Goal: Task Accomplishment & Management: Manage account settings

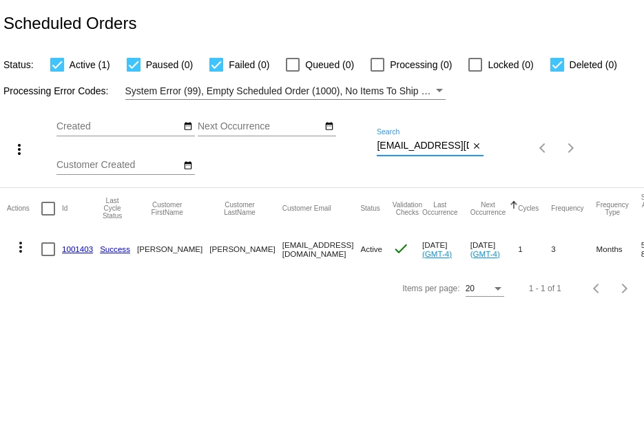
scroll to position [0, 3]
drag, startPoint x: 377, startPoint y: 144, endPoint x: 515, endPoint y: 167, distance: 140.4
click at [515, 167] on div "more_vert Sep Jan Feb Mar Apr 1" at bounding box center [322, 143] width 644 height 87
paste input "1002446"
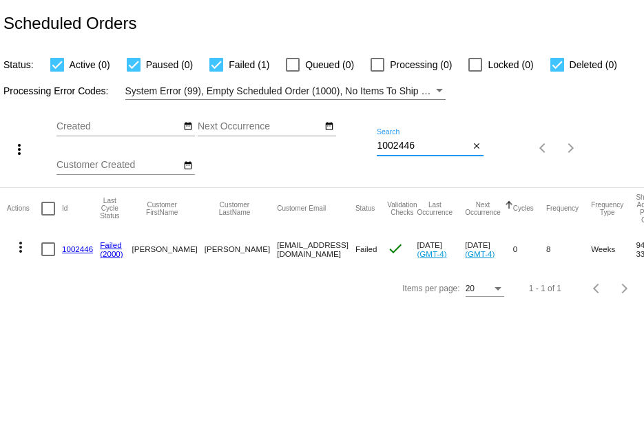
type input "1002446"
click at [68, 249] on link "1002446" at bounding box center [77, 249] width 31 height 9
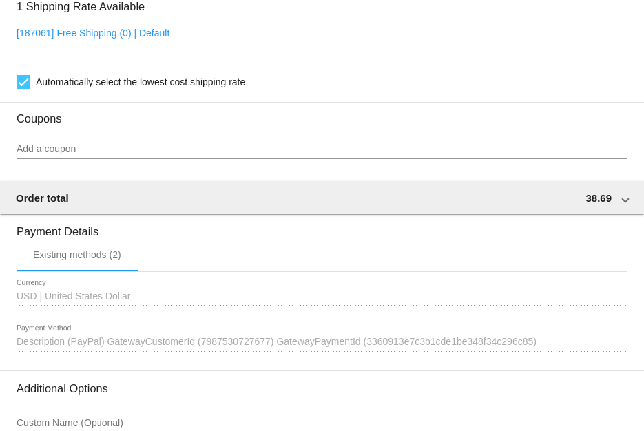
scroll to position [1171, 0]
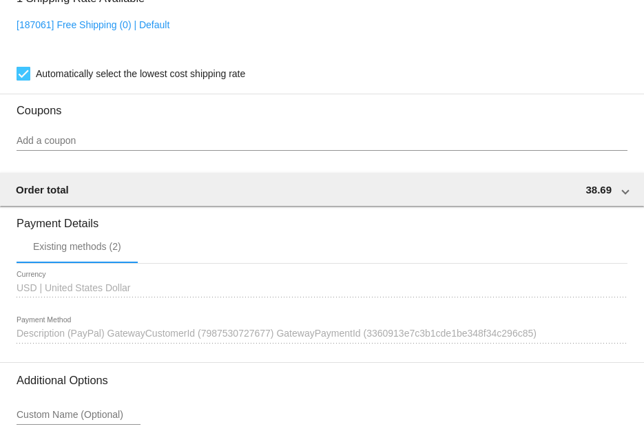
click at [228, 339] on span "Description (PayPal) GatewayCustomerId (7987530727677) GatewayPaymentId (336091…" at bounding box center [277, 333] width 520 height 11
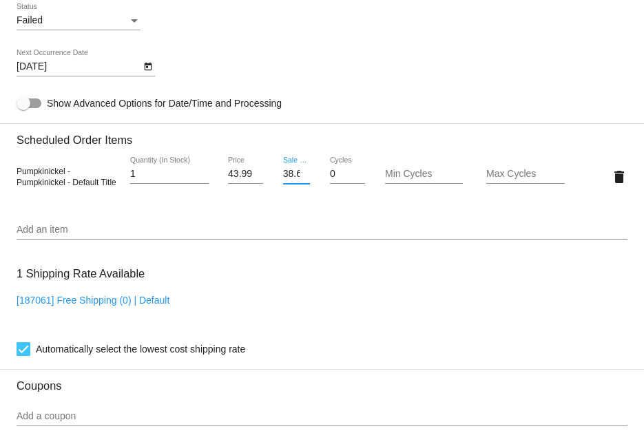
scroll to position [0, 14]
drag, startPoint x: 278, startPoint y: 176, endPoint x: 322, endPoint y: 189, distance: 45.3
click at [322, 189] on div "Pumpkinickel - Pumpkinickel - Default Title 1 Quantity (In Stock) 43.99 Price 3…" at bounding box center [322, 176] width 611 height 39
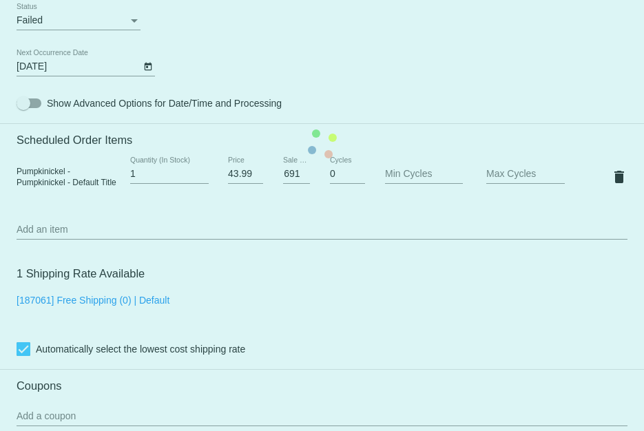
click at [313, 204] on mat-card "Customer 6140728: Lynn Krohn lynnkrohn@live.com Customer Shipping Enter Shippin…" at bounding box center [322, 144] width 644 height 1378
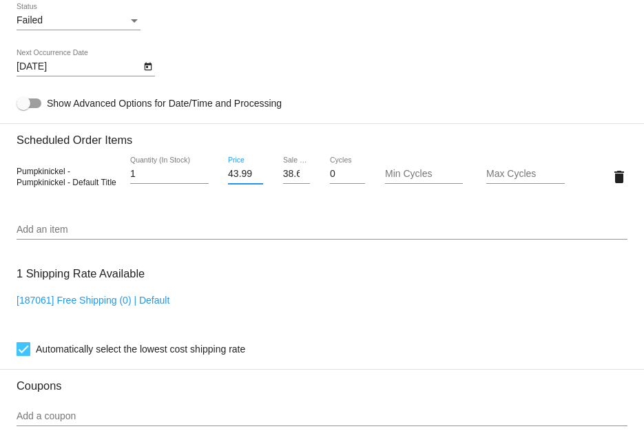
click at [231, 172] on input "43.99" at bounding box center [245, 174] width 35 height 11
drag, startPoint x: 226, startPoint y: 178, endPoint x: 256, endPoint y: 190, distance: 32.8
click at [256, 190] on div "43.99 Price" at bounding box center [245, 176] width 35 height 39
type input "35.14"
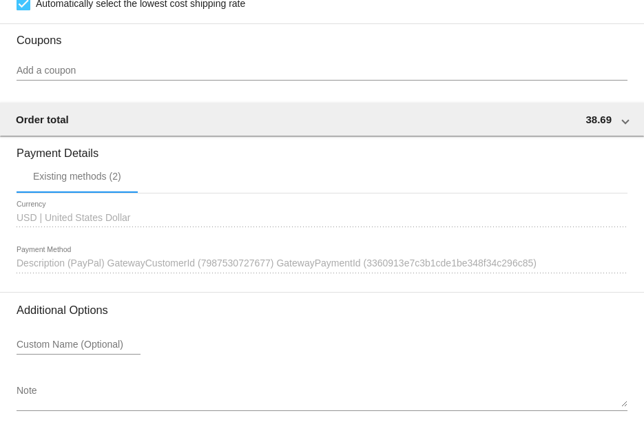
scroll to position [1301, 0]
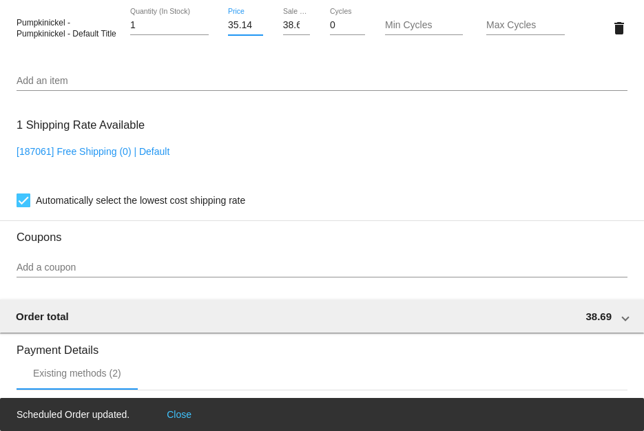
scroll to position [887, 0]
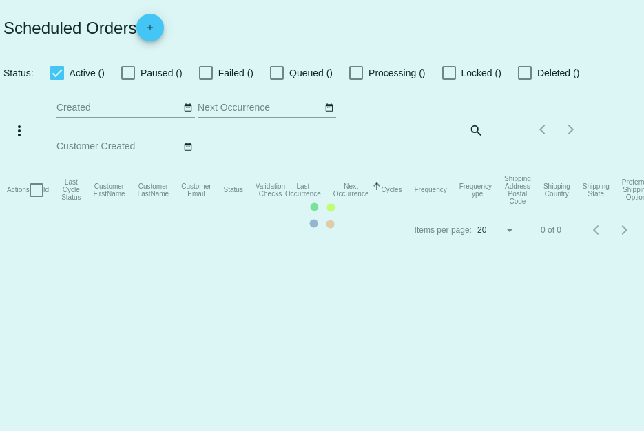
checkbox input "true"
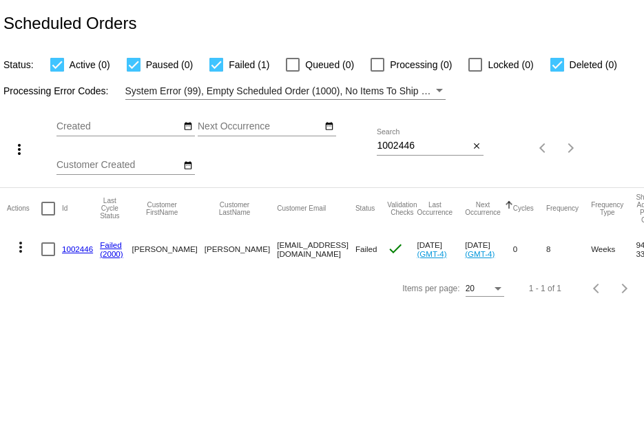
click at [72, 249] on link "1002446" at bounding box center [77, 249] width 31 height 9
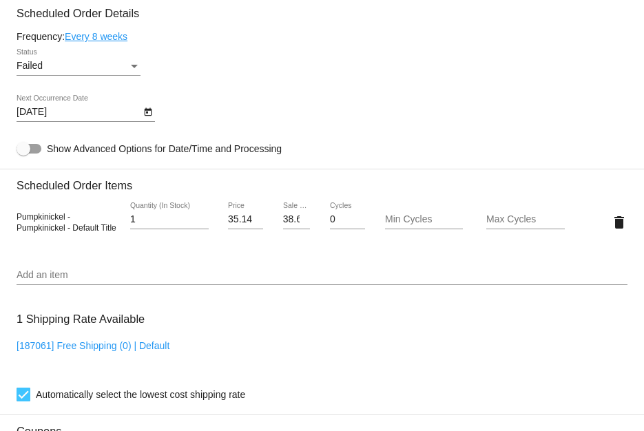
scroll to position [896, 0]
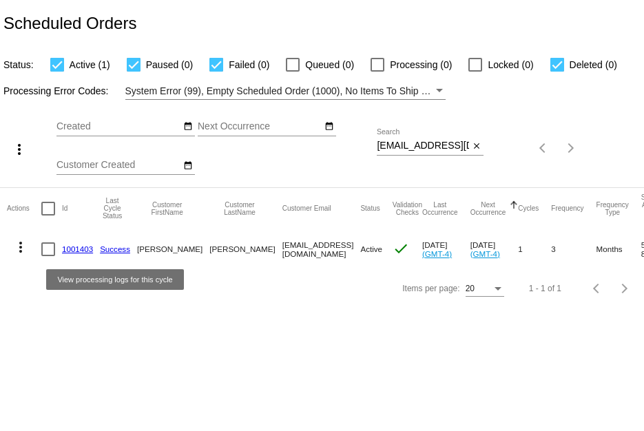
click at [107, 248] on link "Success" at bounding box center [115, 249] width 30 height 9
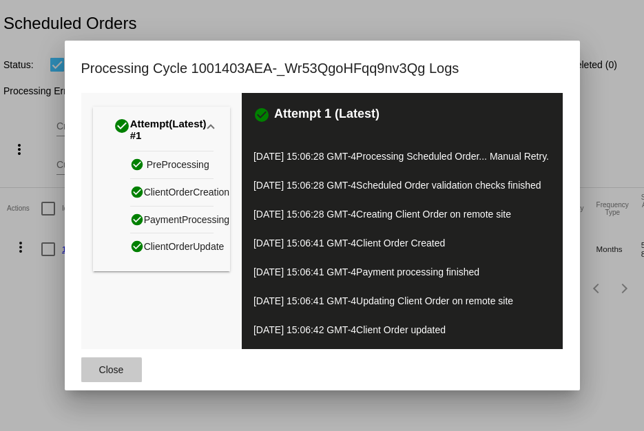
drag, startPoint x: 90, startPoint y: 387, endPoint x: 87, endPoint y: 362, distance: 25.0
click at [90, 382] on button "Close" at bounding box center [111, 370] width 61 height 25
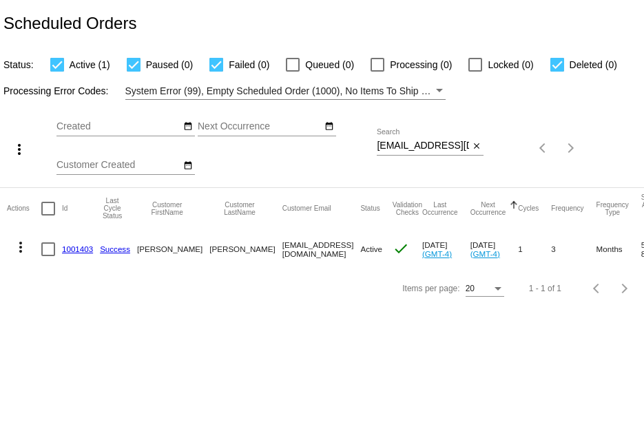
click at [83, 245] on link "1001403" at bounding box center [77, 249] width 31 height 9
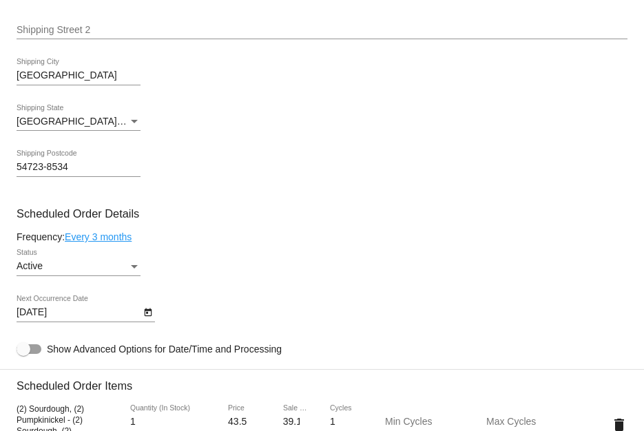
scroll to position [827, 0]
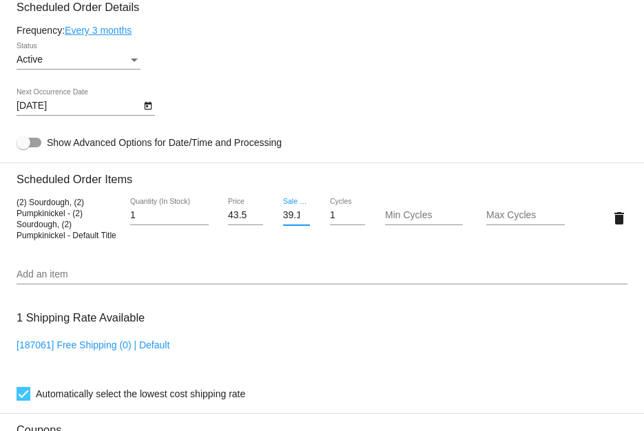
click at [289, 221] on input "39.15" at bounding box center [297, 215] width 28 height 11
drag, startPoint x: 280, startPoint y: 221, endPoint x: 308, endPoint y: 229, distance: 28.6
click at [308, 229] on div "39.15 Sale Price" at bounding box center [296, 217] width 51 height 39
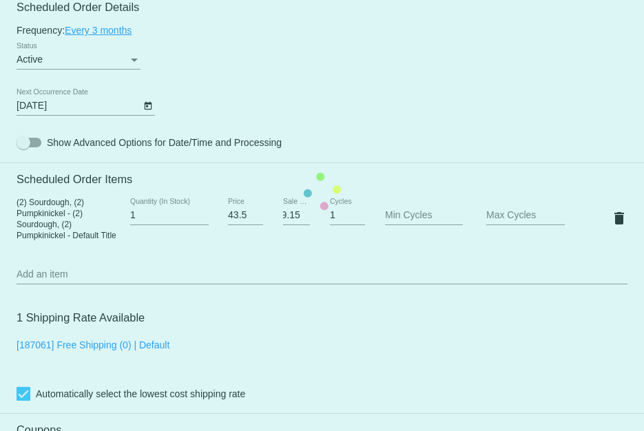
click at [296, 262] on mat-card "Customer 6139114: Beth Yelensky byelensky@gmail.com Customer Shipping Enter Shi…" at bounding box center [322, 191] width 644 height 1394
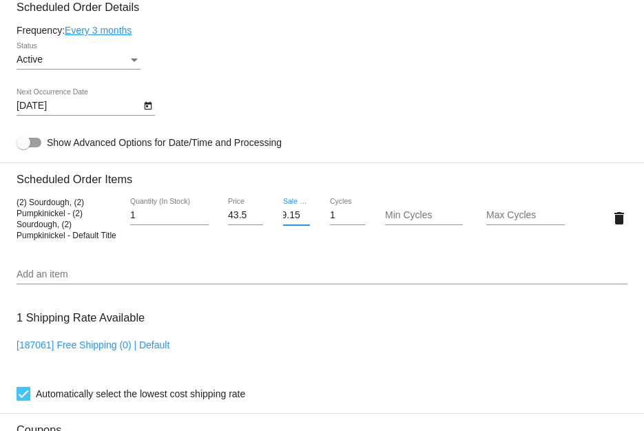
drag, startPoint x: 278, startPoint y: 222, endPoint x: 311, endPoint y: 230, distance: 34.1
click at [311, 230] on div "39.15 Sale Price" at bounding box center [296, 217] width 51 height 39
paste input "5.14"
type input "35.14"
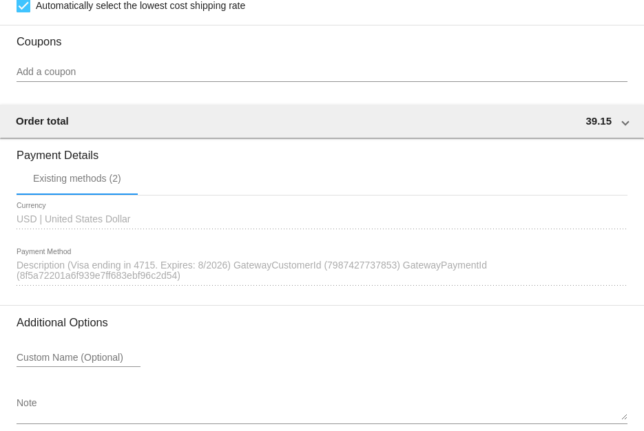
scroll to position [1290, 0]
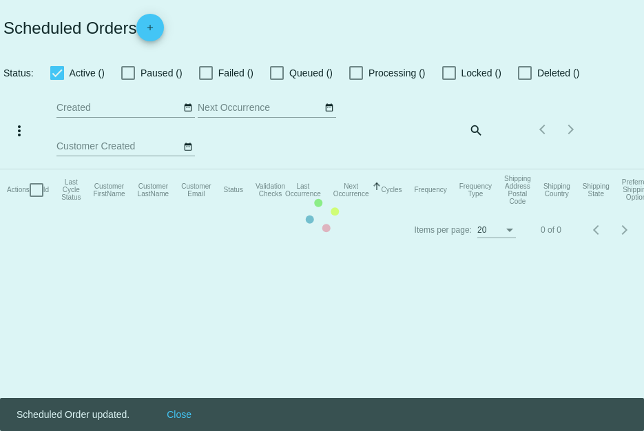
checkbox input "true"
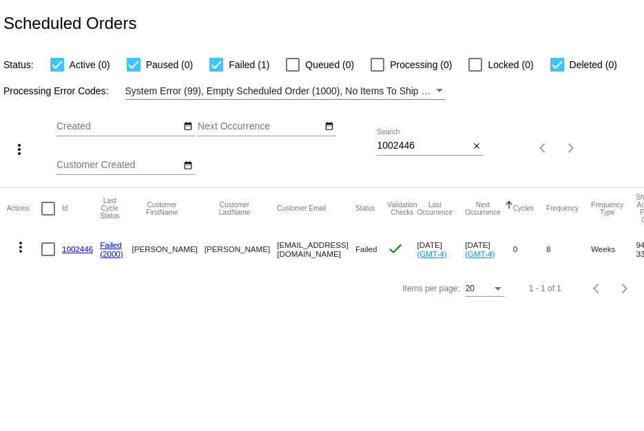
click at [74, 248] on link "1002446" at bounding box center [77, 249] width 31 height 9
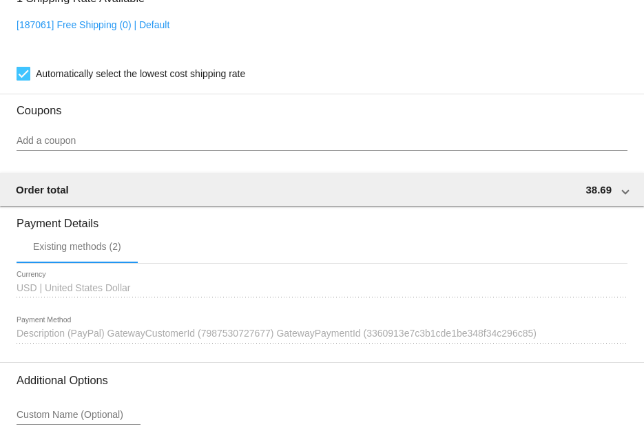
scroll to position [965, 0]
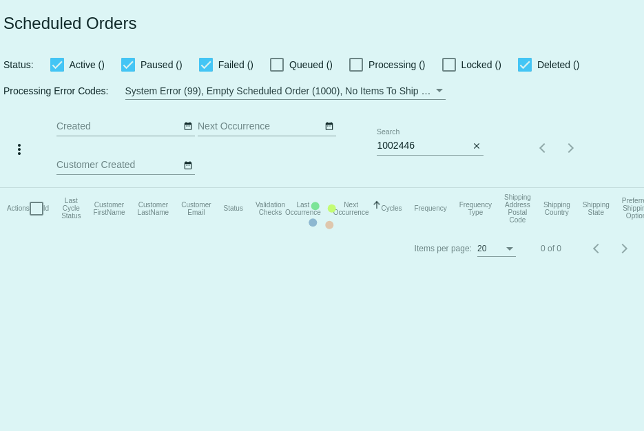
checkbox input "true"
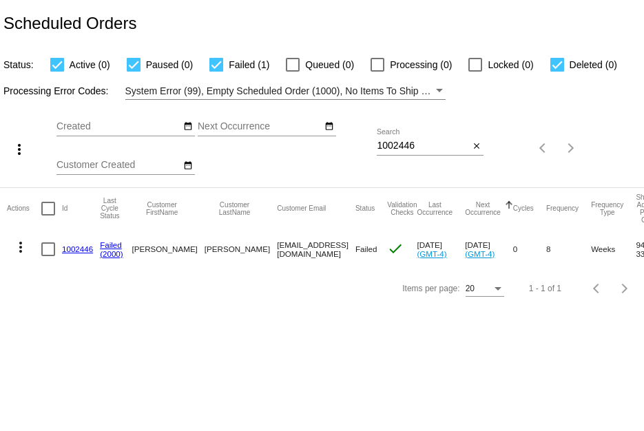
click at [76, 251] on link "1002446" at bounding box center [77, 249] width 31 height 9
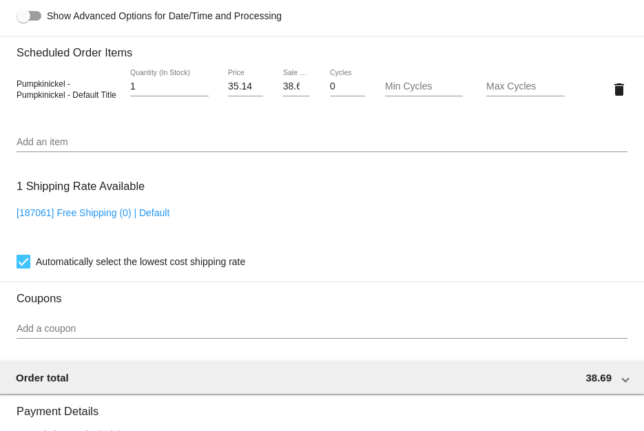
scroll to position [965, 0]
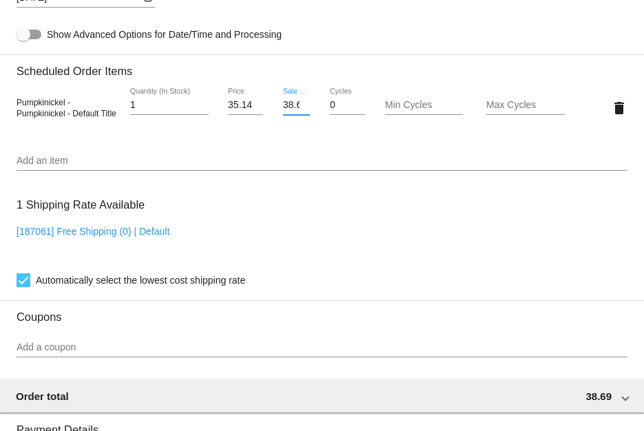
click at [289, 111] on input "38.691" at bounding box center [297, 105] width 28 height 11
click at [306, 212] on mat-card "Customer 6140728: Lynn Krohn lynnkrohn@live.com Customer Shipping Enter Shippin…" at bounding box center [322, 75] width 644 height 1378
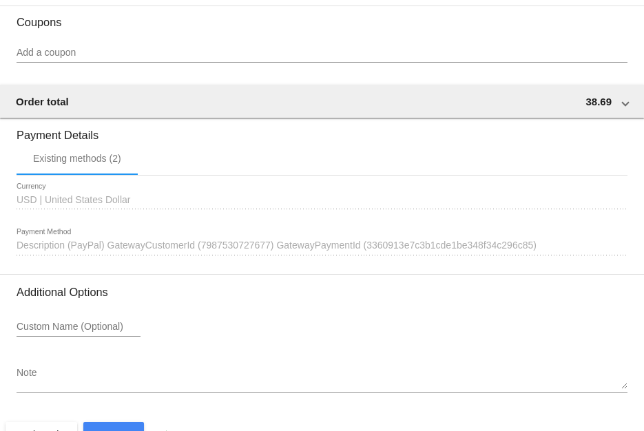
scroll to position [1301, 0]
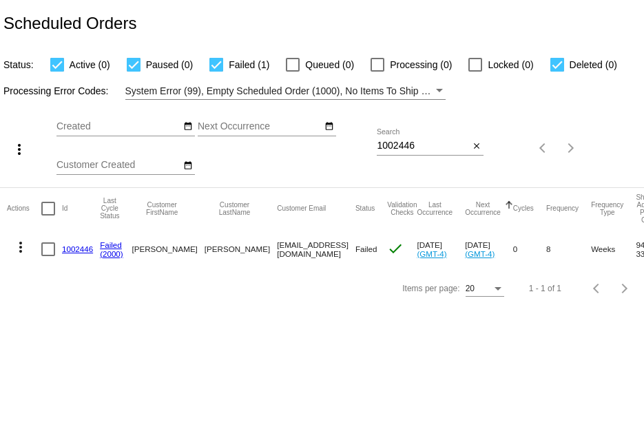
click at [79, 248] on link "1002446" at bounding box center [77, 249] width 31 height 9
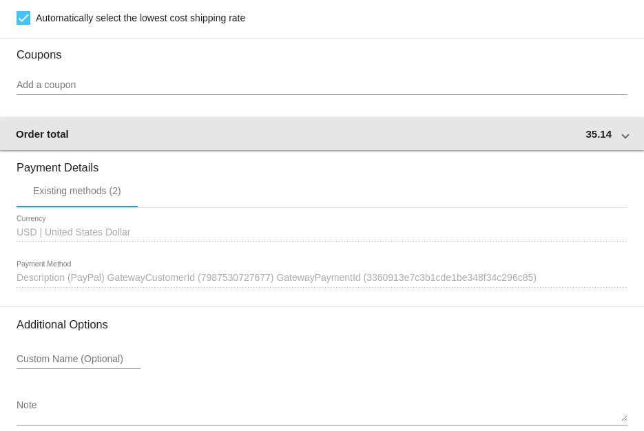
scroll to position [1240, 0]
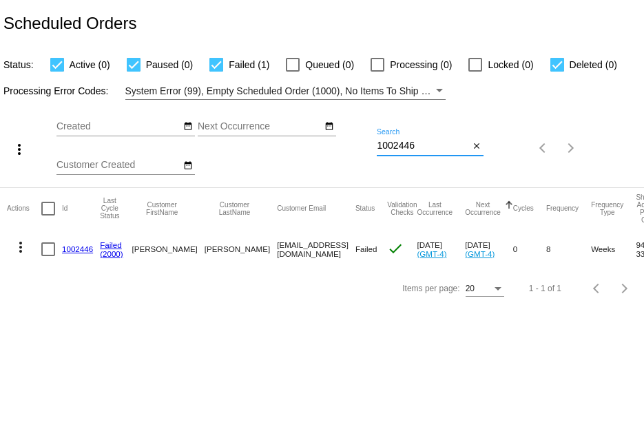
drag, startPoint x: 379, startPoint y: 147, endPoint x: 463, endPoint y: 146, distance: 84.1
click at [463, 146] on input "1002446" at bounding box center [423, 146] width 92 height 11
paste input "[EMAIL_ADDRESS][DOMAIN_NAME]"
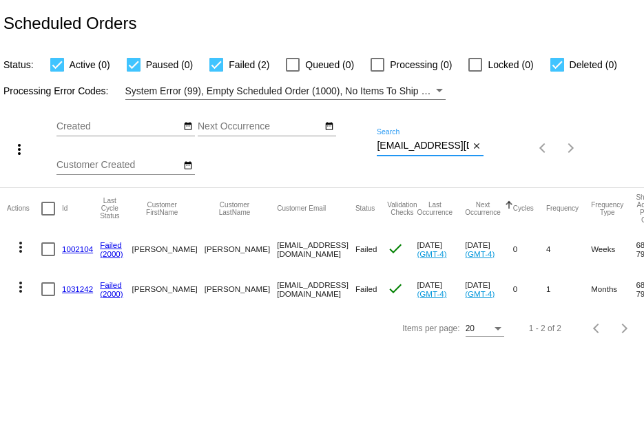
scroll to position [0, 7]
drag, startPoint x: 378, startPoint y: 145, endPoint x: 505, endPoint y: 148, distance: 127.5
click at [505, 148] on div "more_vert Sep Jan Feb Mar [DATE]" at bounding box center [322, 143] width 644 height 87
paste input "[EMAIL_ADDRESS]"
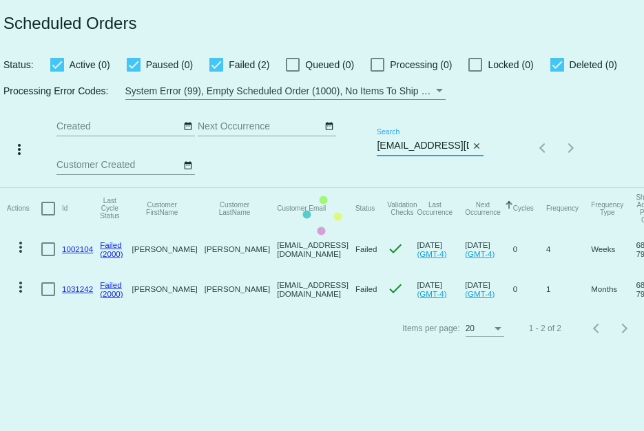
type input "[EMAIL_ADDRESS][DOMAIN_NAME]"
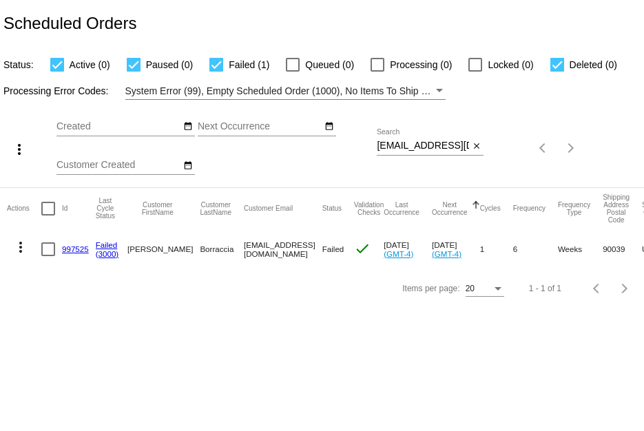
click at [63, 250] on link "997525" at bounding box center [75, 249] width 27 height 9
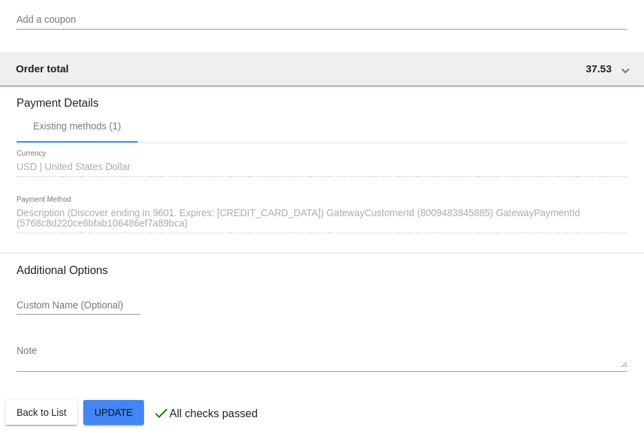
scroll to position [1309, 0]
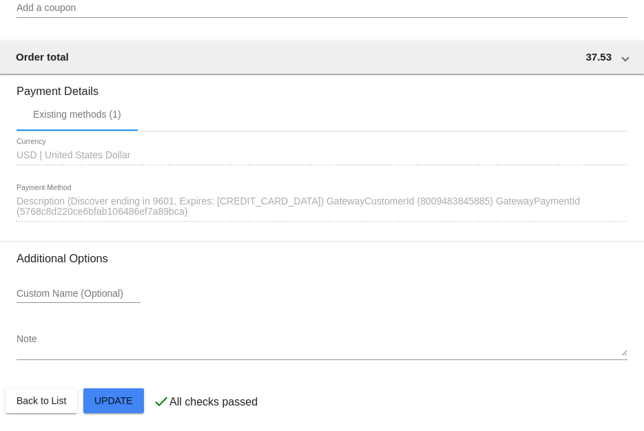
click at [533, 207] on div "1626196 Description (Discover ending in 9601. Expires: [CREDIT_CARD_DATA]) Gate…" at bounding box center [322, 203] width 611 height 38
drag, startPoint x: 71, startPoint y: 209, endPoint x: 250, endPoint y: 210, distance: 179.1
click at [250, 210] on span "Description (Discover ending in 9601. Expires: [CREDIT_CARD_DATA]) GatewayCusto…" at bounding box center [299, 207] width 564 height 22
copy span "Discover ending in 9601. Expires: [CREDIT_CARD_DATA]"
